Goal: Task Accomplishment & Management: Complete application form

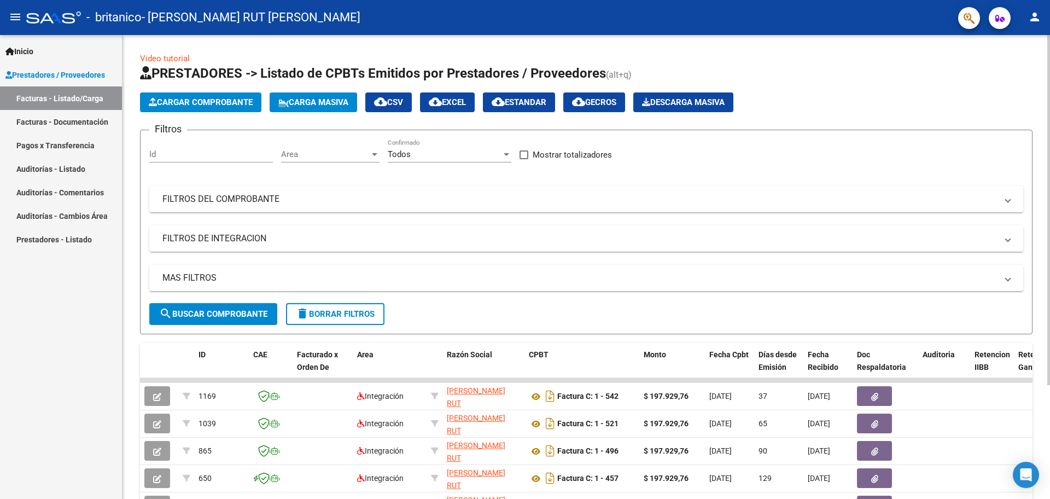
click at [237, 103] on span "Cargar Comprobante" at bounding box center [201, 102] width 104 height 10
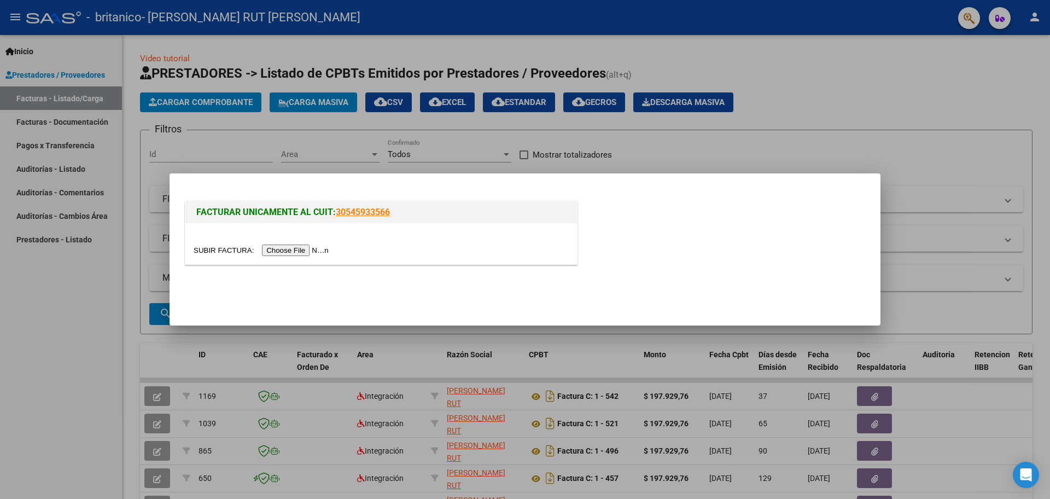
click at [298, 255] on input "file" at bounding box center [263, 250] width 138 height 11
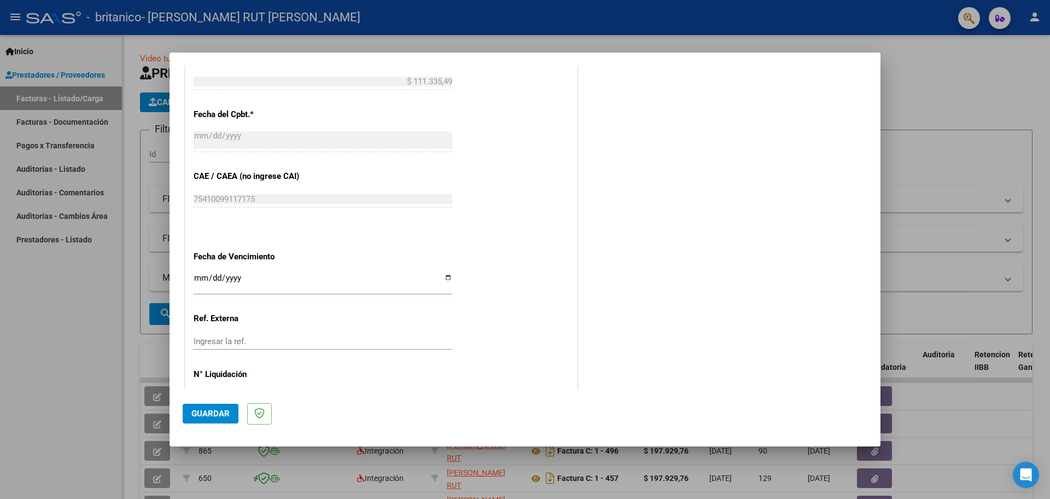
scroll to position [654, 0]
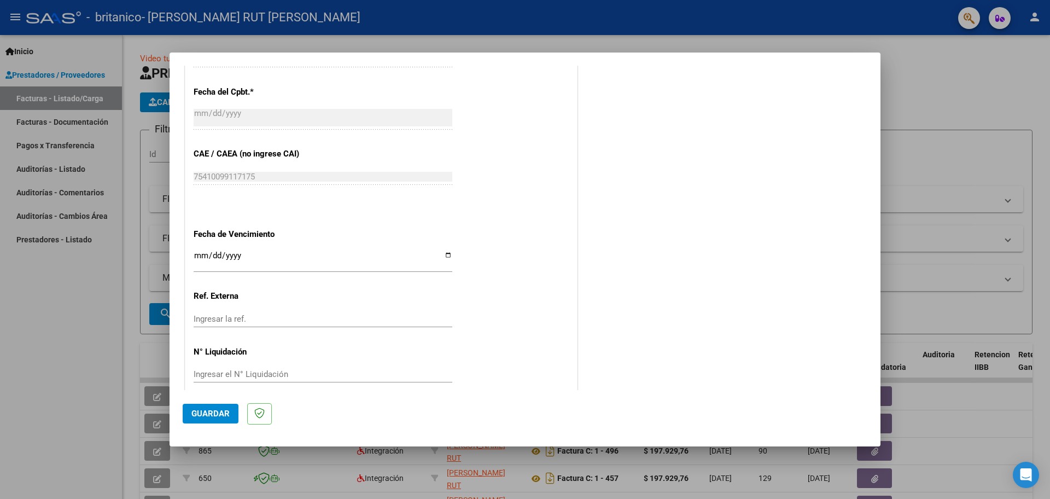
click at [445, 251] on input "Ingresar la fecha" at bounding box center [323, 260] width 259 height 18
type input "[DATE]"
click at [220, 414] on span "Guardar" at bounding box center [210, 414] width 38 height 10
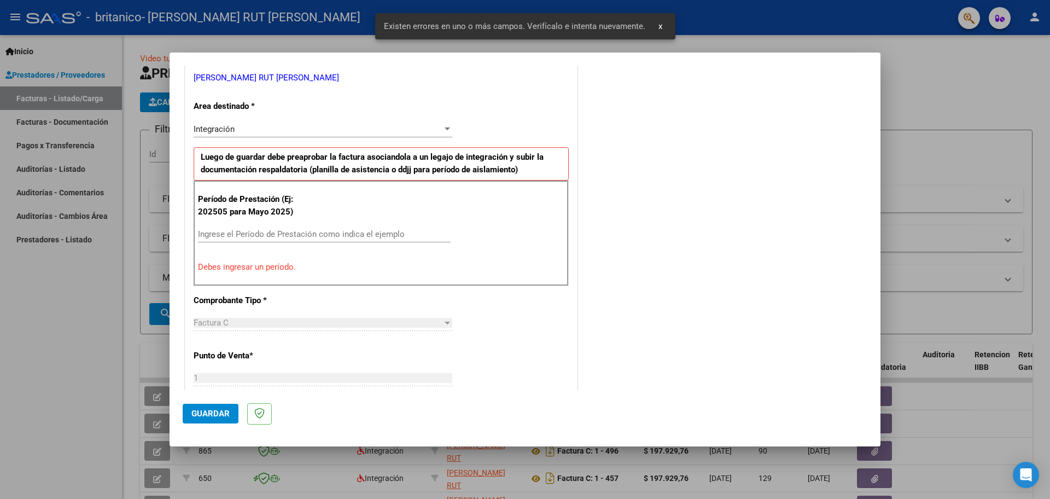
scroll to position [219, 0]
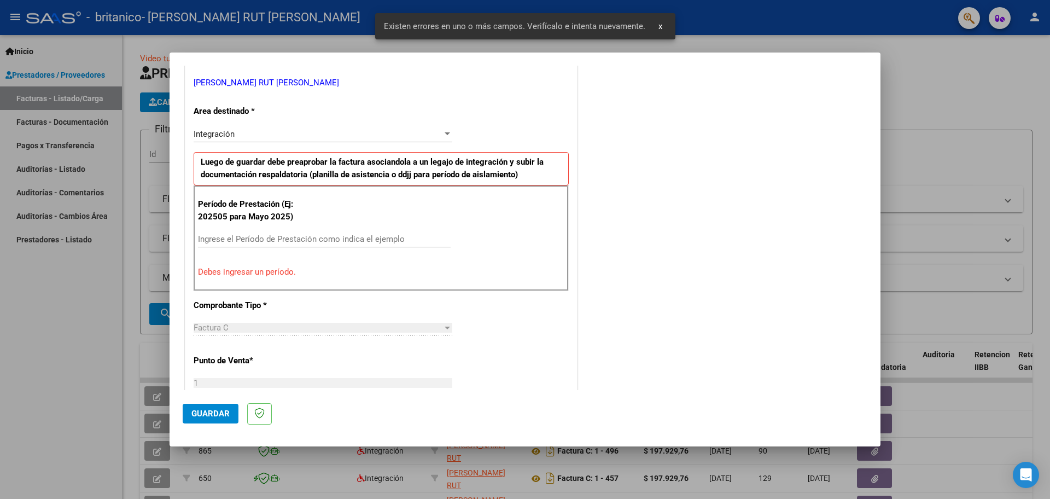
click at [438, 144] on div "Integración Seleccionar Area" at bounding box center [323, 139] width 259 height 27
click at [449, 129] on div "Integración" at bounding box center [323, 134] width 259 height 10
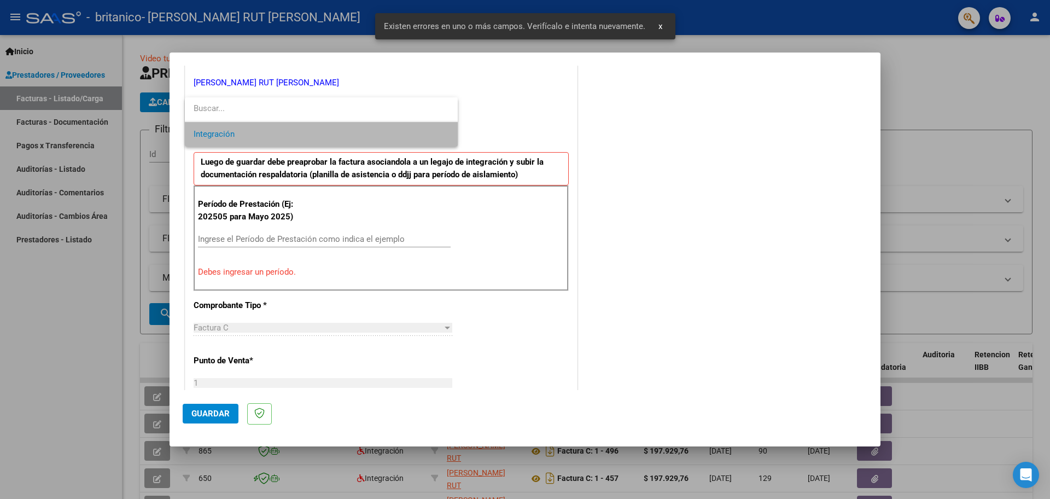
click at [449, 130] on span "Integración" at bounding box center [322, 134] width 256 height 25
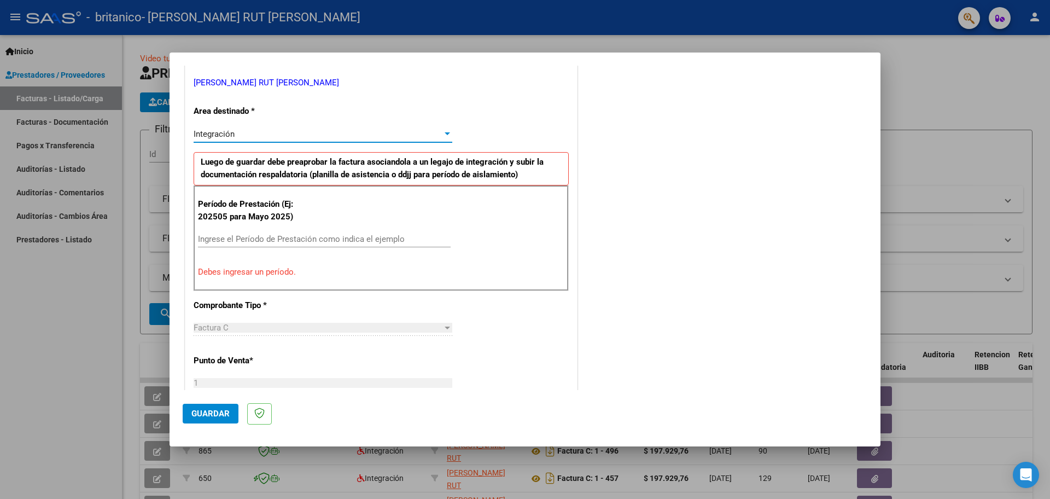
click at [322, 235] on input "Ingrese el Período de Prestación como indica el ejemplo" at bounding box center [324, 239] width 253 height 10
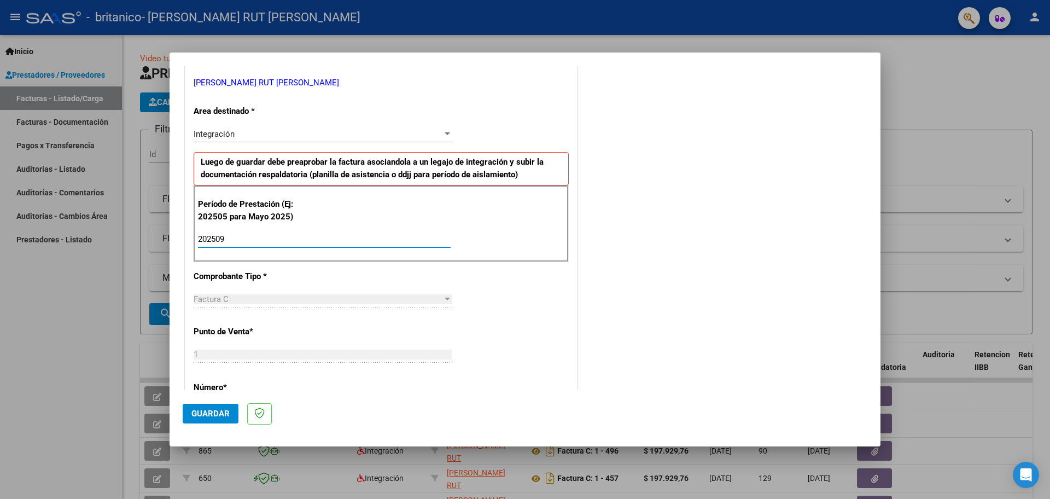
type input "202509"
click at [222, 414] on span "Guardar" at bounding box center [210, 414] width 38 height 10
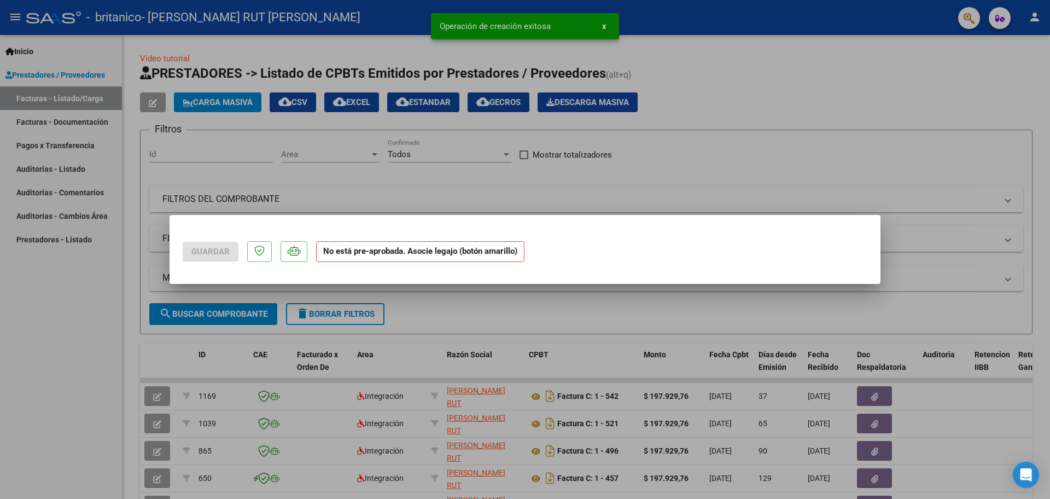
scroll to position [0, 0]
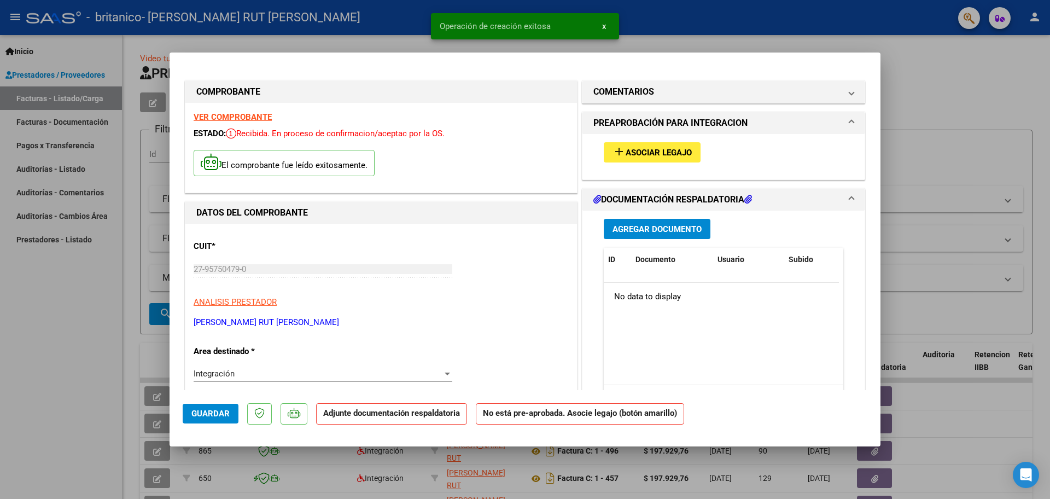
click at [662, 150] on span "Asociar Legajo" at bounding box center [659, 153] width 66 height 10
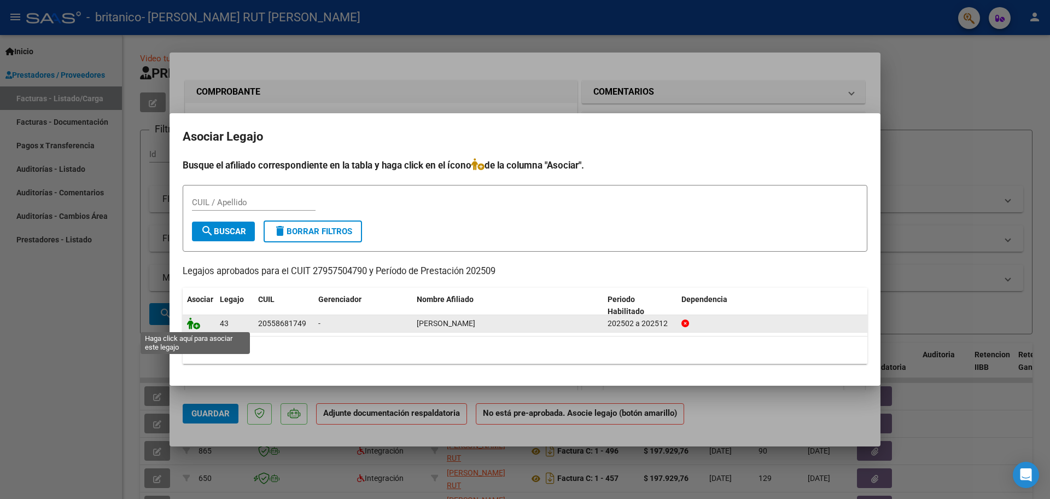
click at [196, 323] on icon at bounding box center [193, 323] width 13 height 12
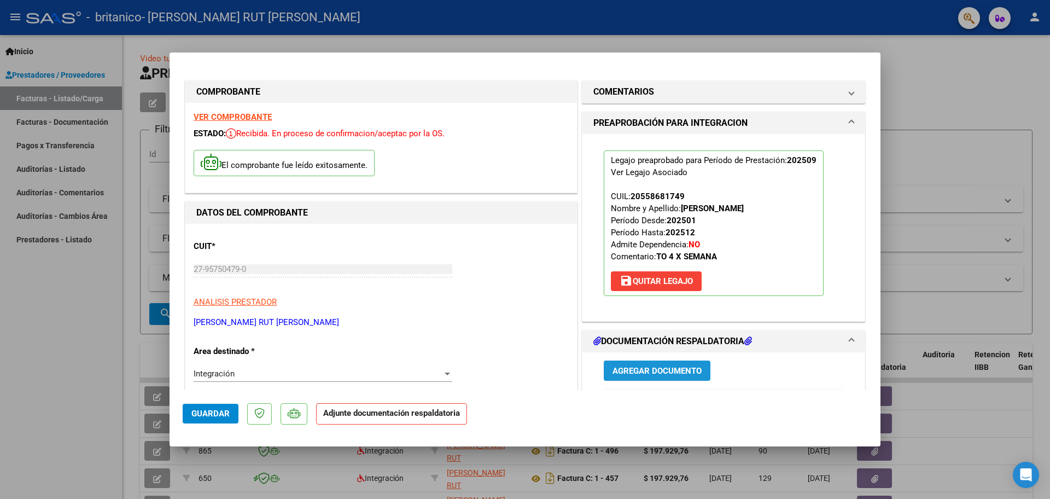
click at [666, 365] on span "Agregar Documento" at bounding box center [657, 370] width 89 height 10
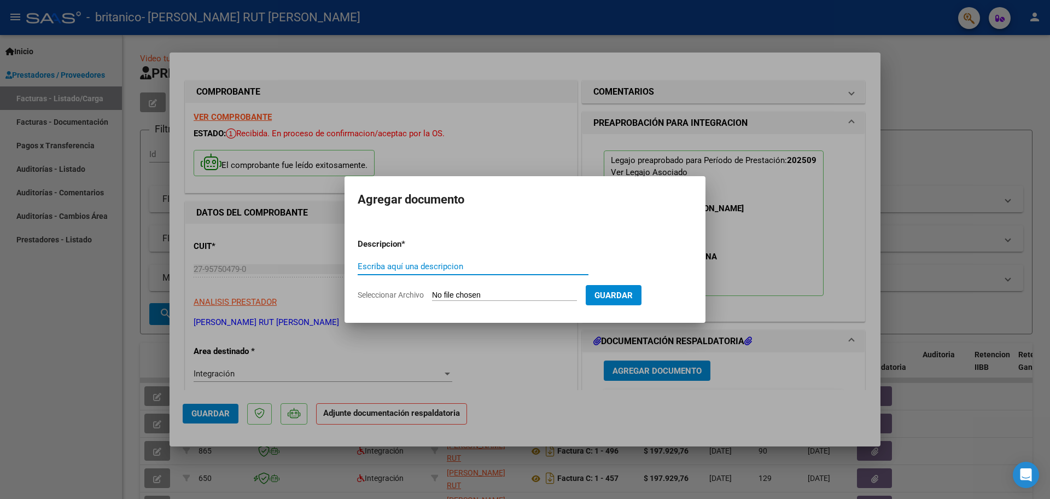
click at [480, 272] on div "Escriba aquí una descripcion" at bounding box center [473, 266] width 231 height 16
click at [480, 268] on input "Escriba aquí una descripcion" at bounding box center [473, 267] width 231 height 10
type input "Asistencia"
click at [458, 297] on input "Seleccionar Archivo" at bounding box center [504, 296] width 145 height 10
type input "C:\fakepath\Planilla de asistencia [PERSON_NAME] [DATE].pdf"
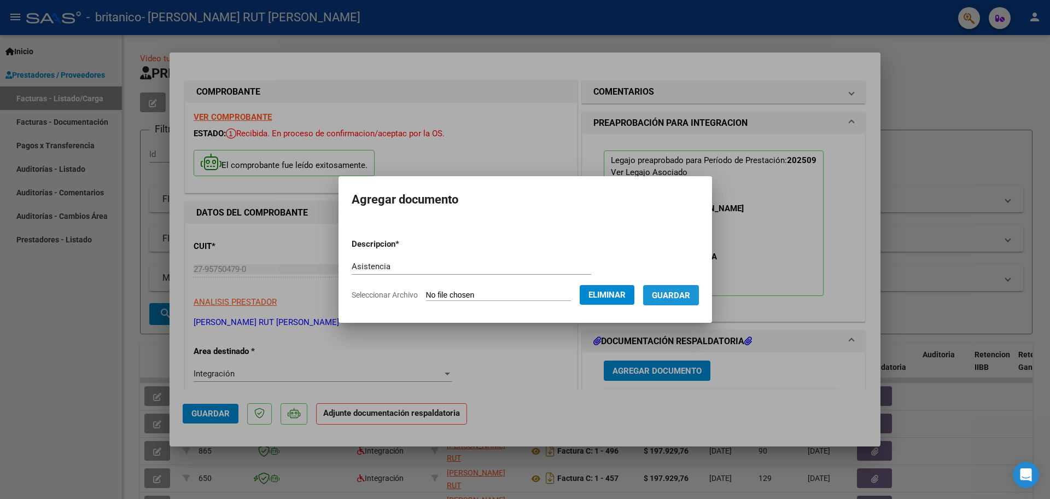
click at [675, 289] on button "Guardar" at bounding box center [671, 295] width 56 height 20
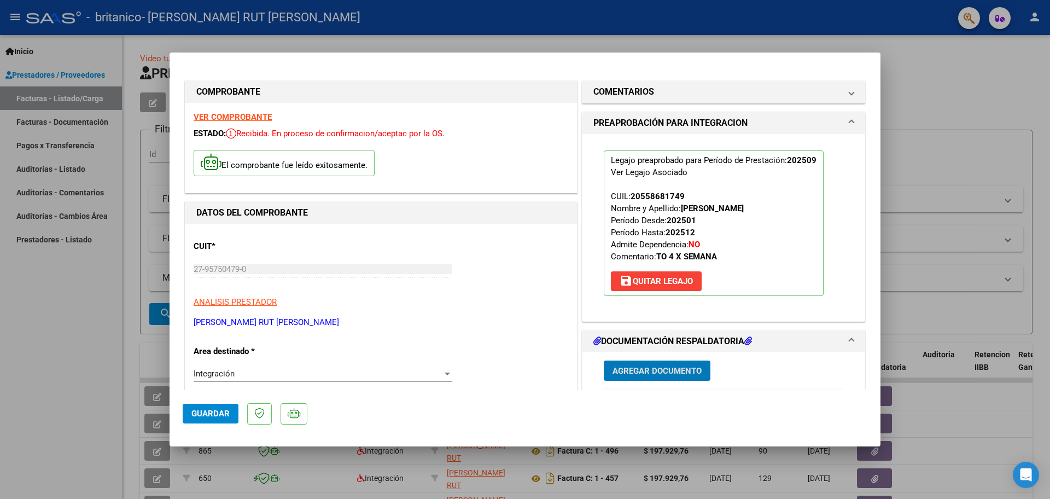
click at [200, 413] on span "Guardar" at bounding box center [210, 414] width 38 height 10
